Goal: Transaction & Acquisition: Purchase product/service

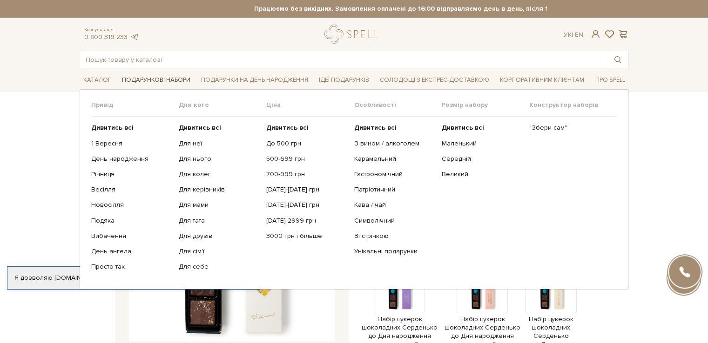
click at [135, 79] on span "Подарункові набори" at bounding box center [156, 80] width 76 height 14
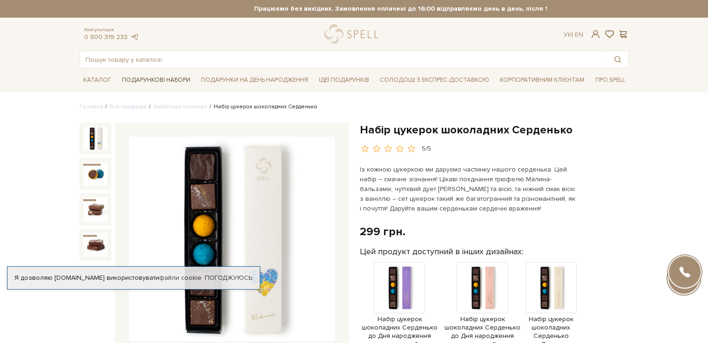
click at [138, 82] on span "Подарункові набори" at bounding box center [156, 80] width 76 height 14
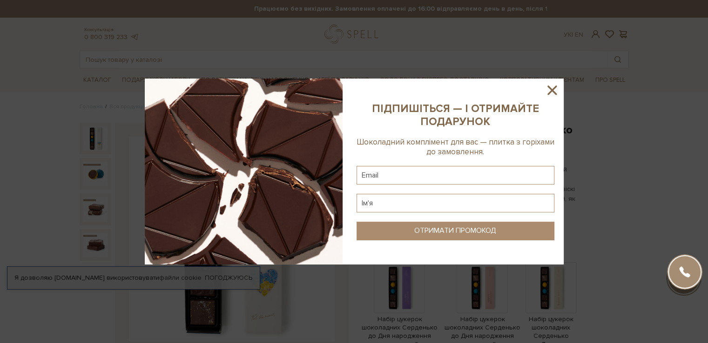
click at [547, 93] on icon at bounding box center [552, 90] width 16 height 16
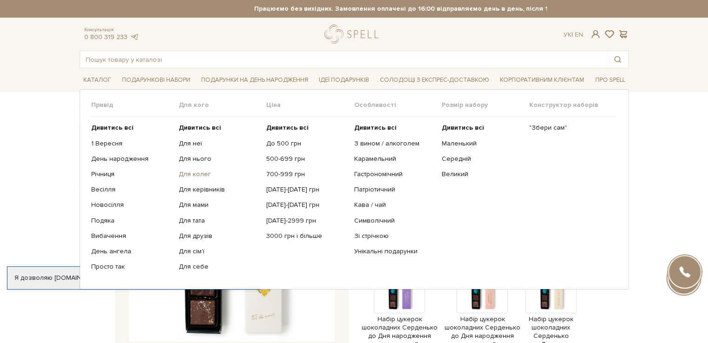
click at [194, 175] on link "Для колег" at bounding box center [219, 174] width 80 height 8
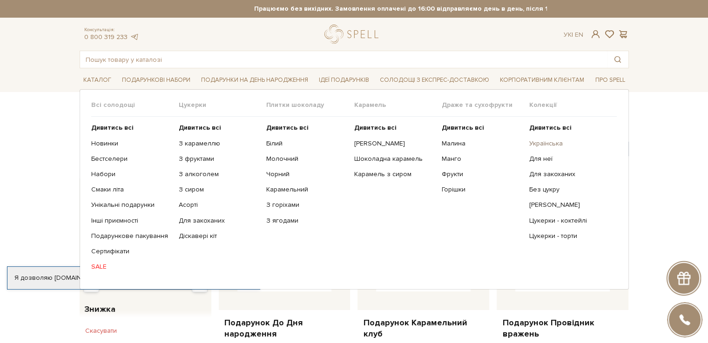
click at [543, 144] on link "Українська" at bounding box center [569, 144] width 80 height 8
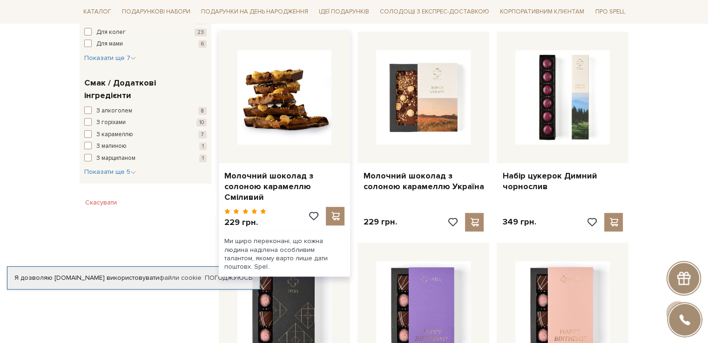
scroll to position [558, 0]
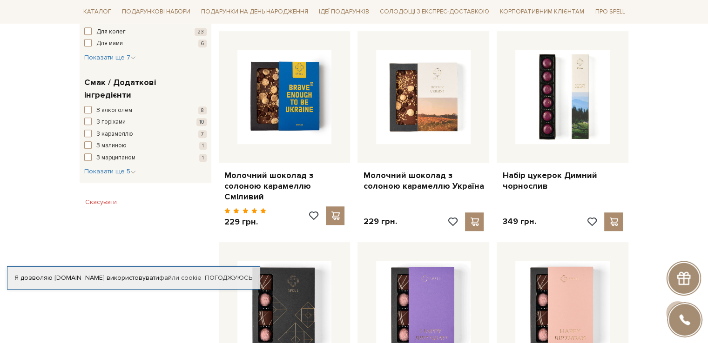
click at [681, 319] on div at bounding box center [684, 319] width 33 height 33
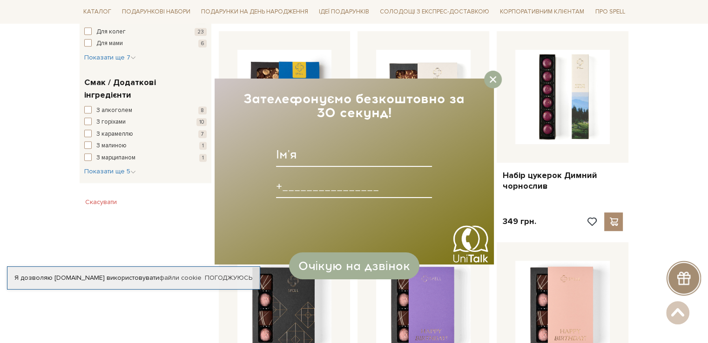
click at [343, 188] on input at bounding box center [354, 186] width 156 height 24
click at [328, 165] on input at bounding box center [354, 155] width 156 height 24
type input "Р"
type input "Ірина"
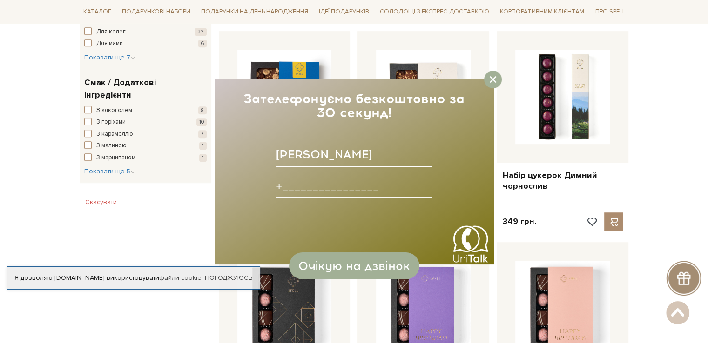
click at [311, 190] on input at bounding box center [354, 186] width 156 height 24
click at [300, 198] on div at bounding box center [354, 187] width 156 height 31
click at [290, 185] on input at bounding box center [354, 186] width 156 height 24
click at [294, 190] on input at bounding box center [354, 186] width 156 height 24
type input "+380962066584____"
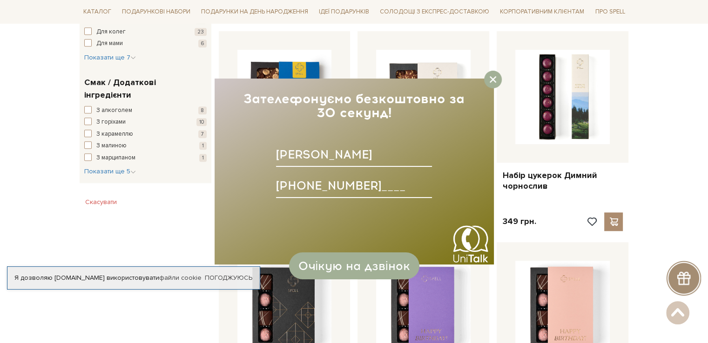
click at [300, 182] on input "+380962066584____" at bounding box center [354, 186] width 156 height 24
click at [309, 184] on input "+380962066584____" at bounding box center [354, 186] width 156 height 24
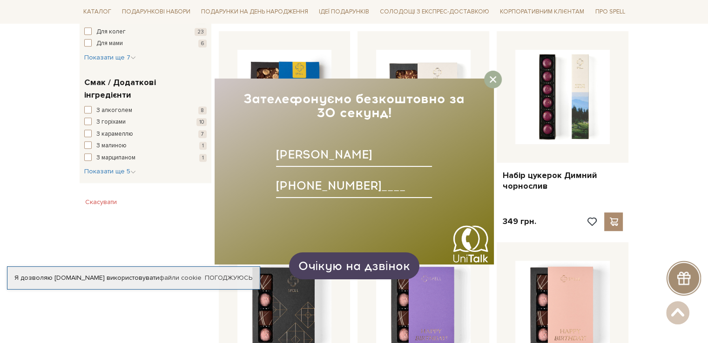
click at [336, 267] on span "Очікую на дзвінок" at bounding box center [354, 266] width 112 height 14
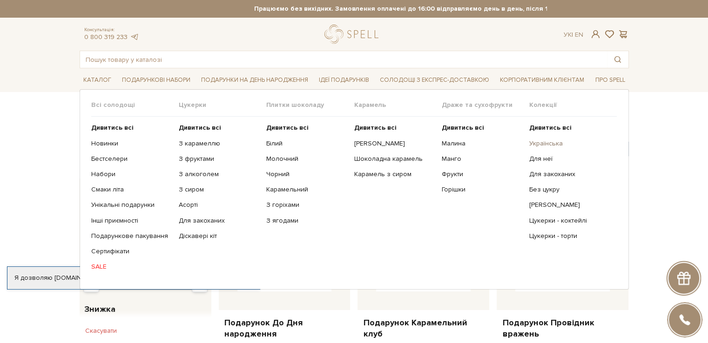
click at [545, 144] on link "Українська" at bounding box center [569, 144] width 80 height 8
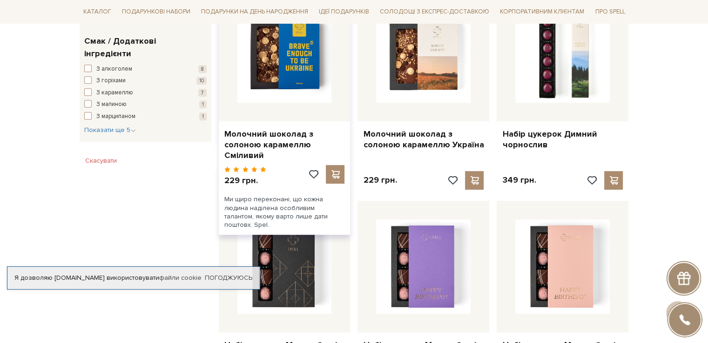
scroll to position [558, 0]
